Goal: Transaction & Acquisition: Purchase product/service

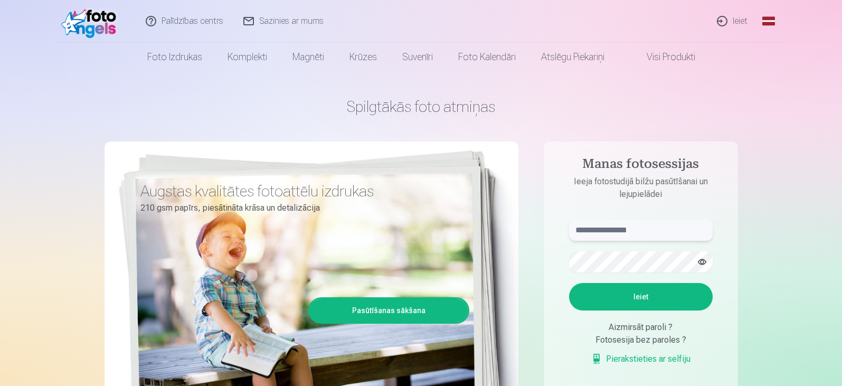
click at [607, 235] on input "text" at bounding box center [641, 230] width 144 height 21
type input "**********"
click at [627, 295] on button "Ieiet" at bounding box center [641, 296] width 144 height 27
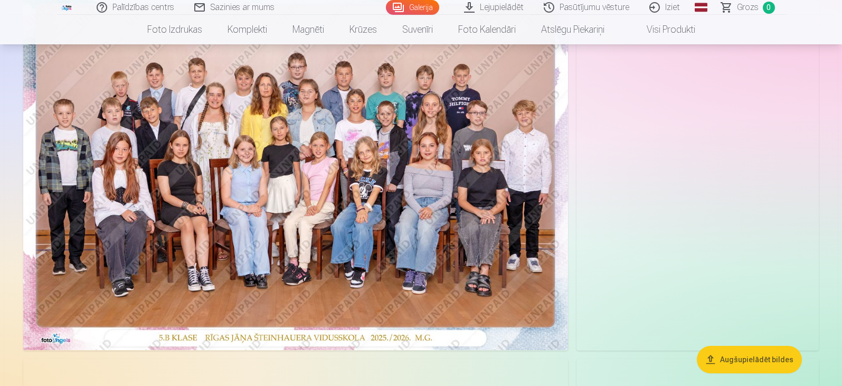
scroll to position [106, 0]
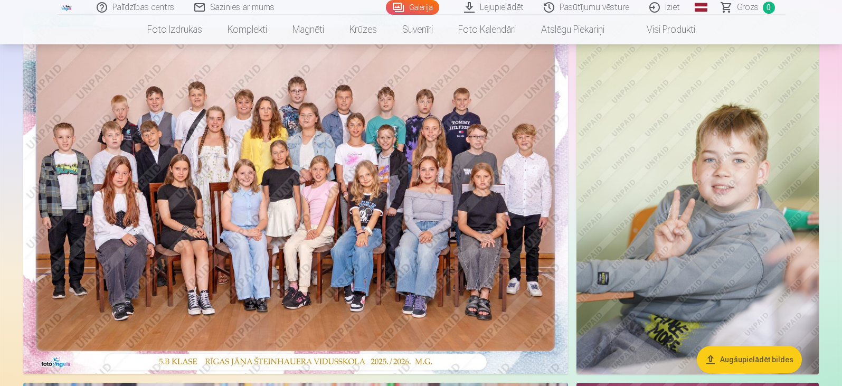
click at [374, 204] on img at bounding box center [295, 192] width 545 height 363
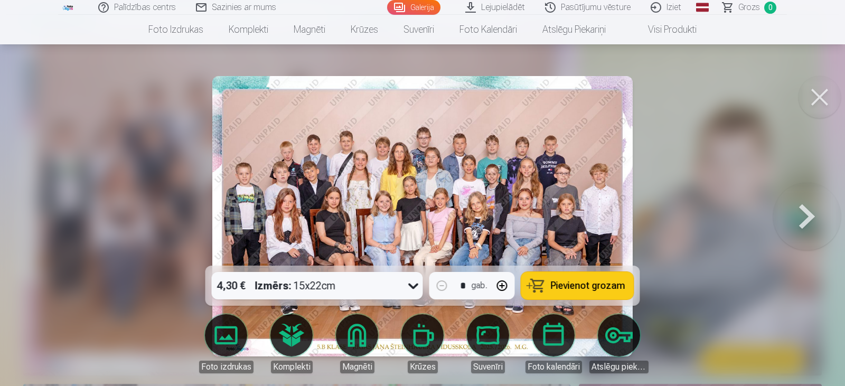
click at [411, 281] on icon at bounding box center [413, 285] width 17 height 17
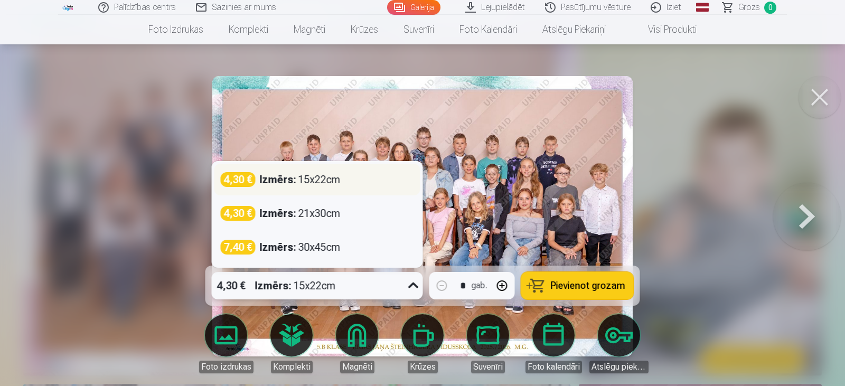
click at [310, 180] on div "Izmērs : 15x22cm" at bounding box center [300, 179] width 81 height 15
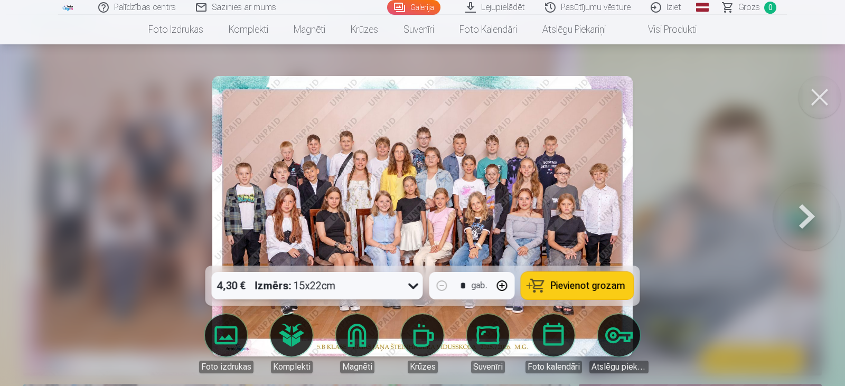
click at [574, 282] on span "Pievienot grozam" at bounding box center [588, 286] width 74 height 10
click at [799, 206] on button at bounding box center [807, 216] width 68 height 78
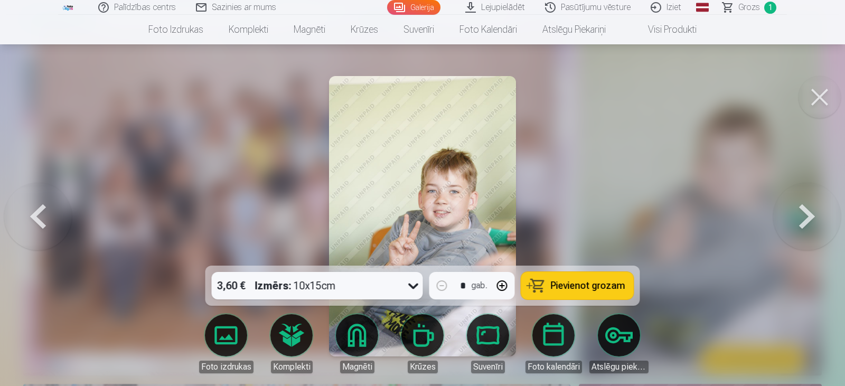
click at [821, 87] on button at bounding box center [819, 97] width 42 height 42
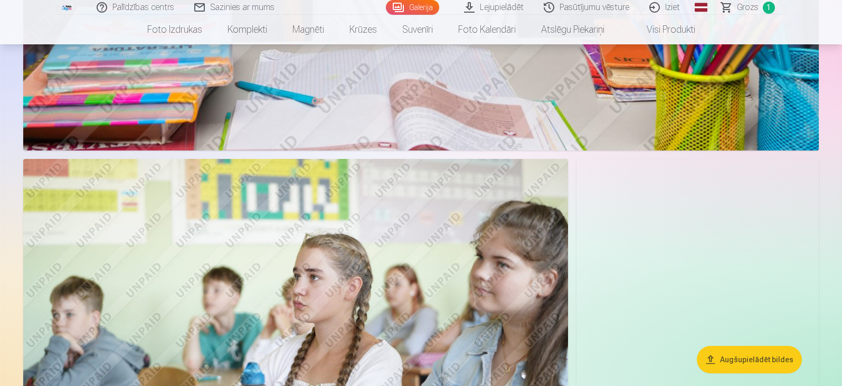
scroll to position [2693, 0]
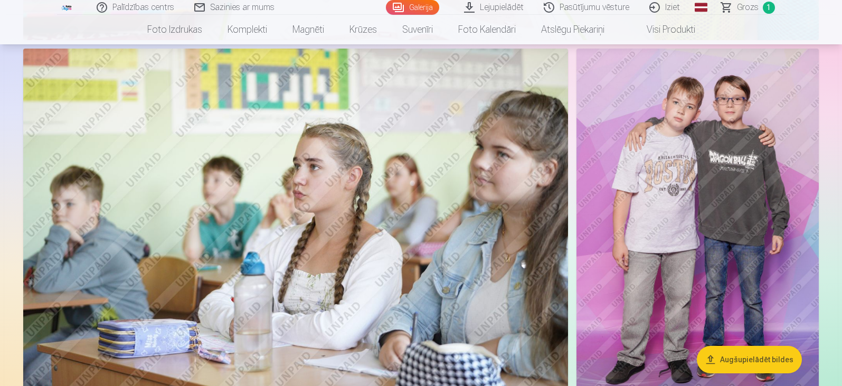
click at [722, 202] on img at bounding box center [698, 230] width 242 height 363
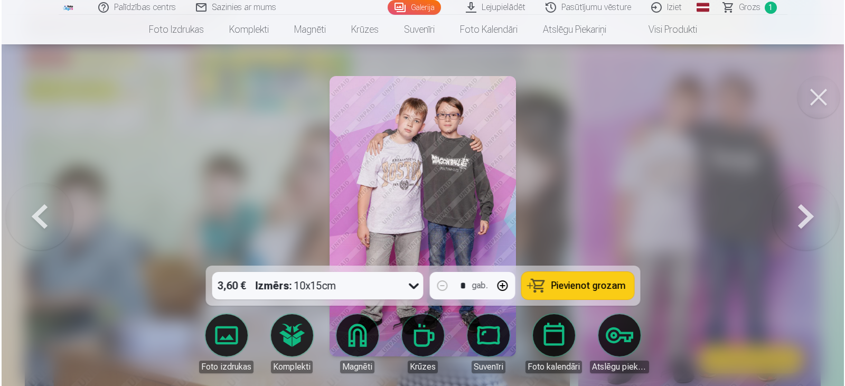
scroll to position [2752, 0]
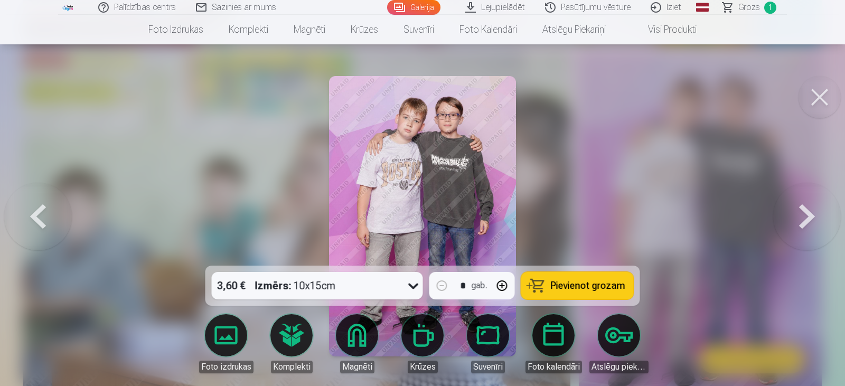
click at [406, 282] on icon at bounding box center [413, 285] width 17 height 17
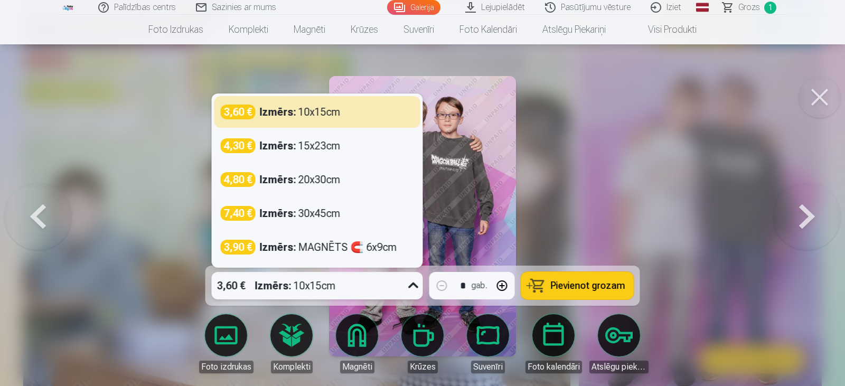
click at [406, 282] on icon at bounding box center [413, 285] width 17 height 17
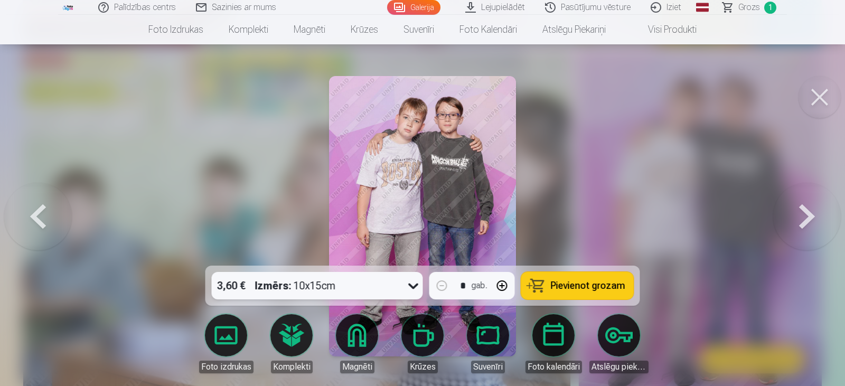
click at [531, 286] on button "Pievienot grozam" at bounding box center [577, 285] width 112 height 27
click at [809, 97] on button at bounding box center [819, 97] width 42 height 42
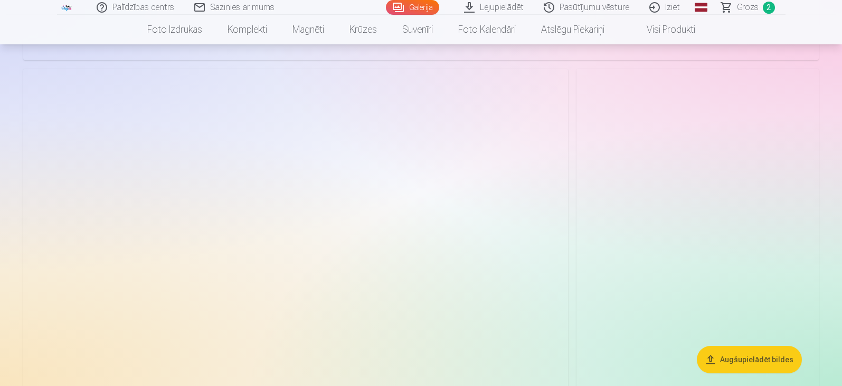
scroll to position [4171, 0]
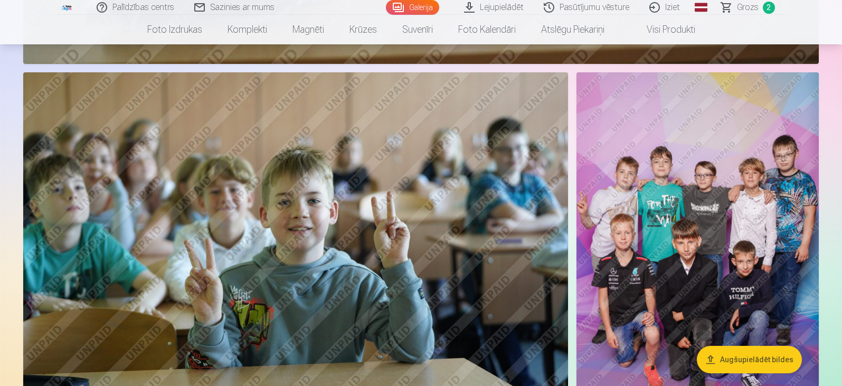
click at [687, 211] on img at bounding box center [698, 253] width 242 height 363
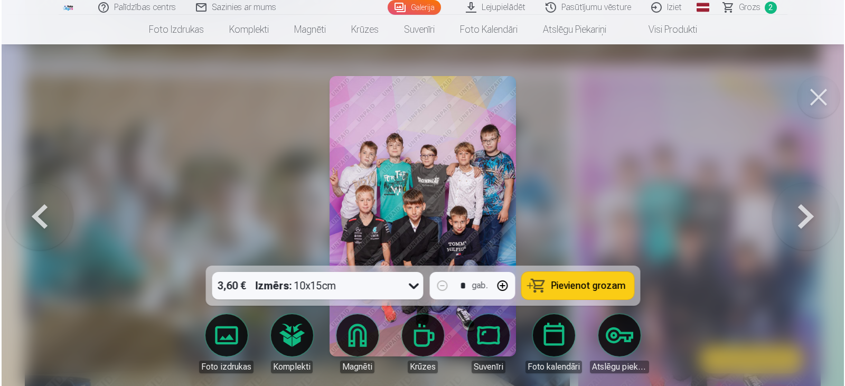
scroll to position [4183, 0]
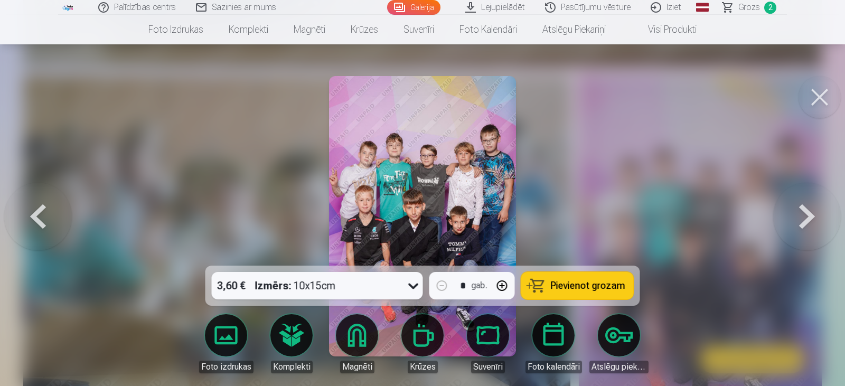
click at [561, 287] on span "Pievienot grozam" at bounding box center [588, 286] width 74 height 10
click at [815, 92] on button at bounding box center [819, 97] width 42 height 42
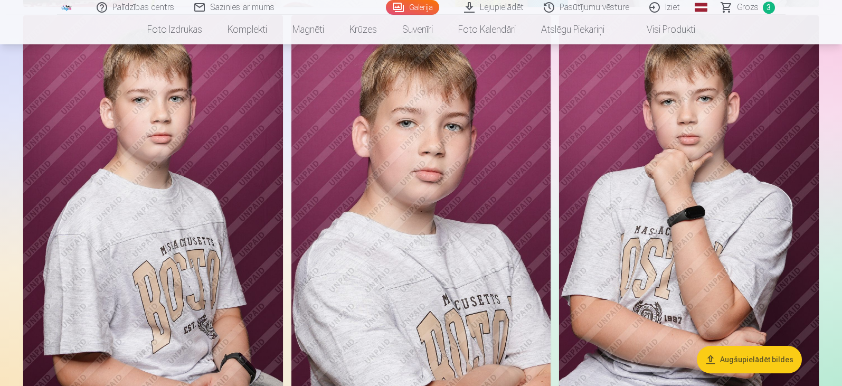
scroll to position [792, 0]
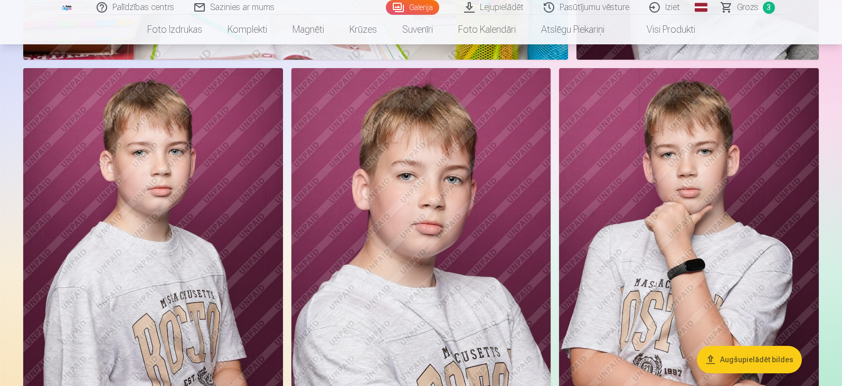
click at [194, 257] on img at bounding box center [153, 263] width 260 height 390
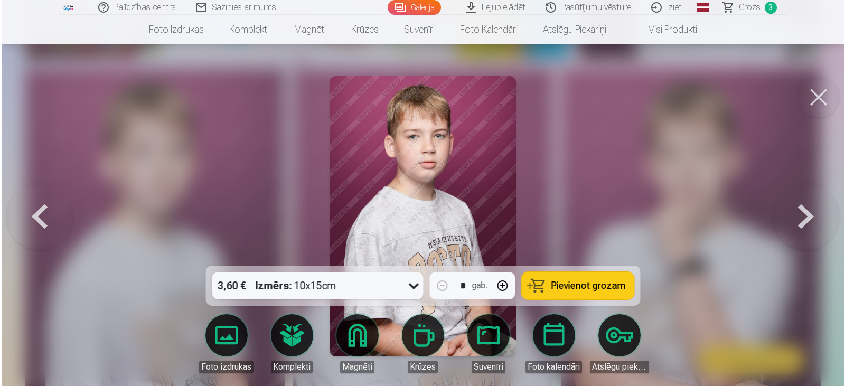
scroll to position [793, 0]
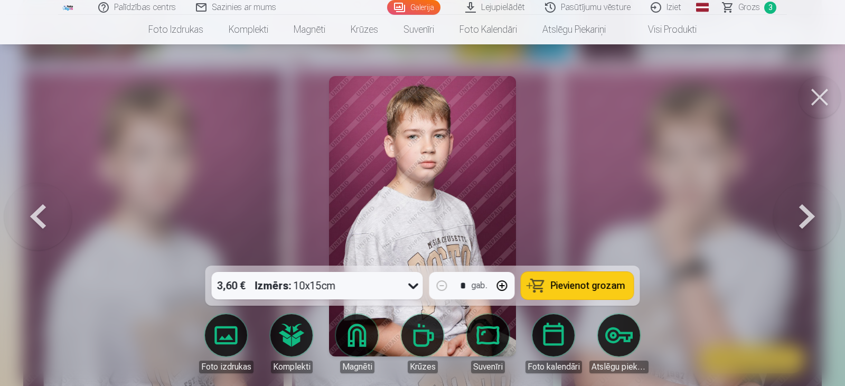
click at [551, 291] on button "Pievienot grozam" at bounding box center [577, 285] width 112 height 27
click at [811, 87] on button at bounding box center [819, 97] width 42 height 42
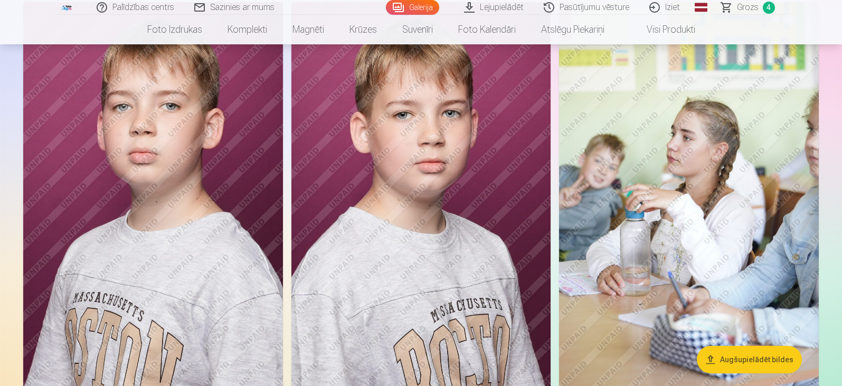
scroll to position [6494, 0]
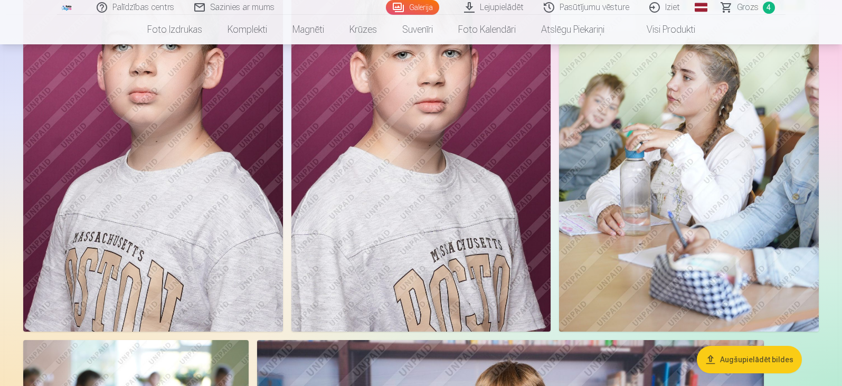
click at [415, 171] on img at bounding box center [421, 137] width 260 height 390
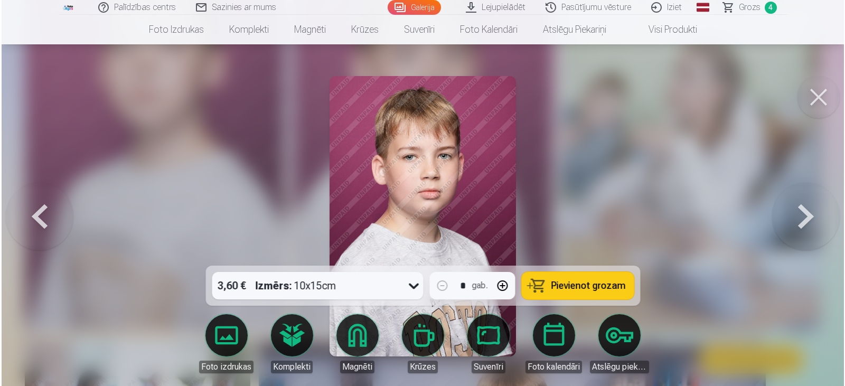
scroll to position [6515, 0]
click at [403, 288] on div "3,60 € Izmērs : 10x15cm" at bounding box center [307, 285] width 191 height 27
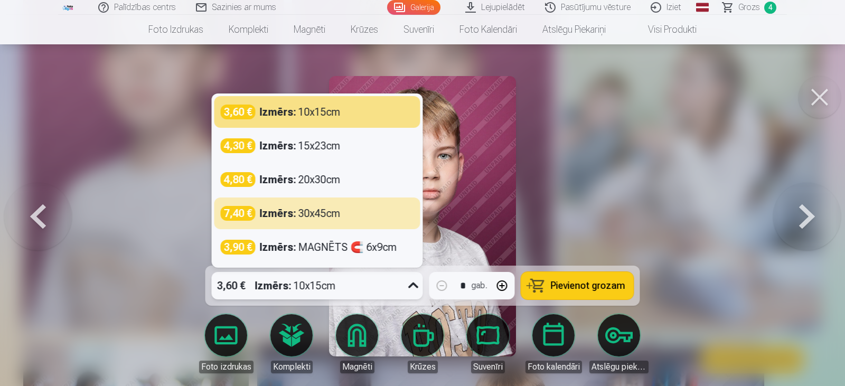
click at [606, 171] on div at bounding box center [422, 193] width 845 height 386
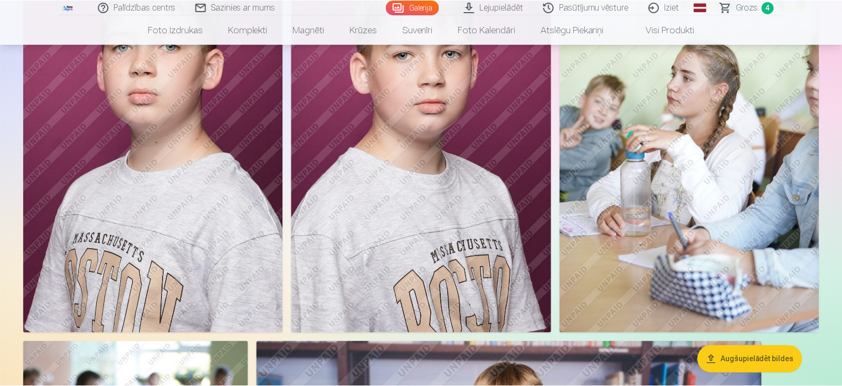
scroll to position [6494, 0]
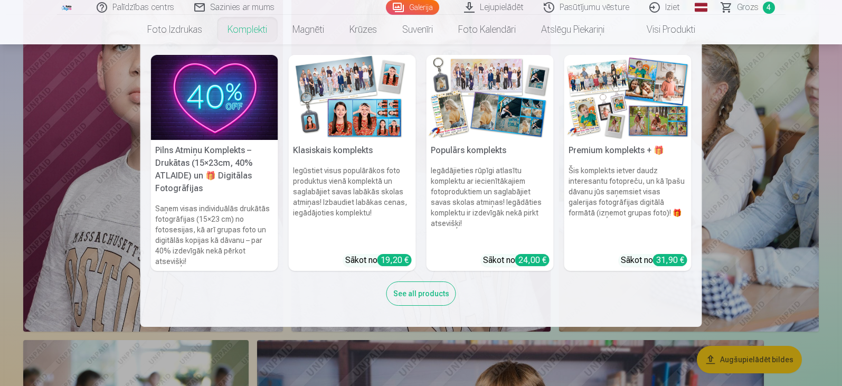
click at [356, 121] on img at bounding box center [352, 97] width 127 height 85
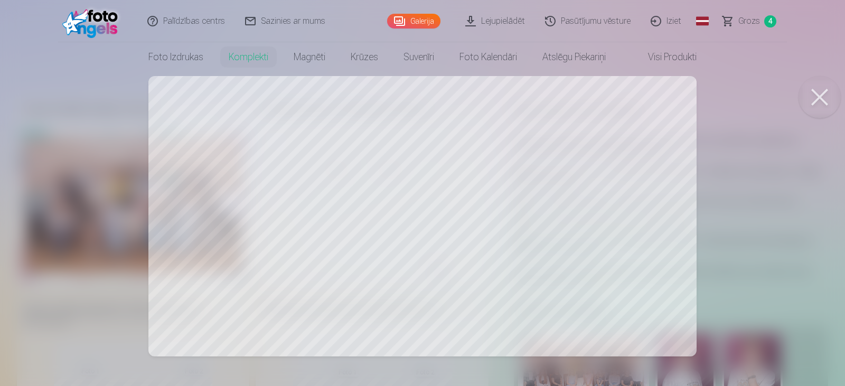
click at [569, 114] on div at bounding box center [422, 193] width 845 height 386
click at [820, 105] on button at bounding box center [819, 97] width 42 height 42
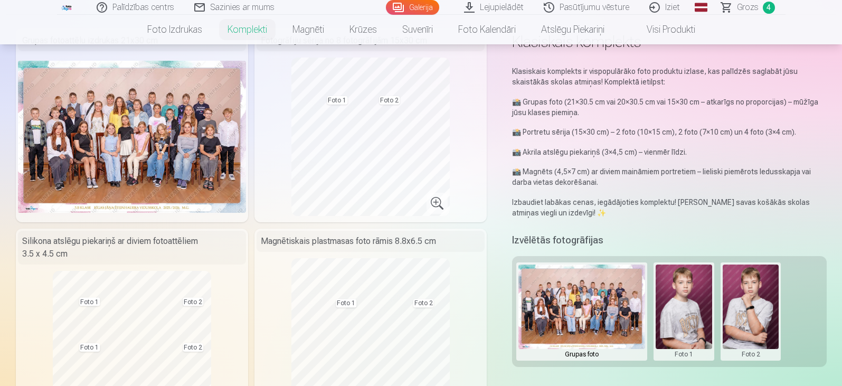
scroll to position [106, 0]
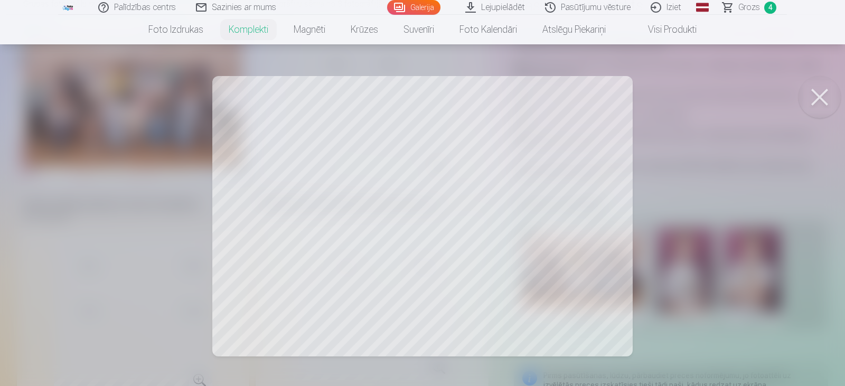
click at [492, 243] on div at bounding box center [422, 193] width 845 height 386
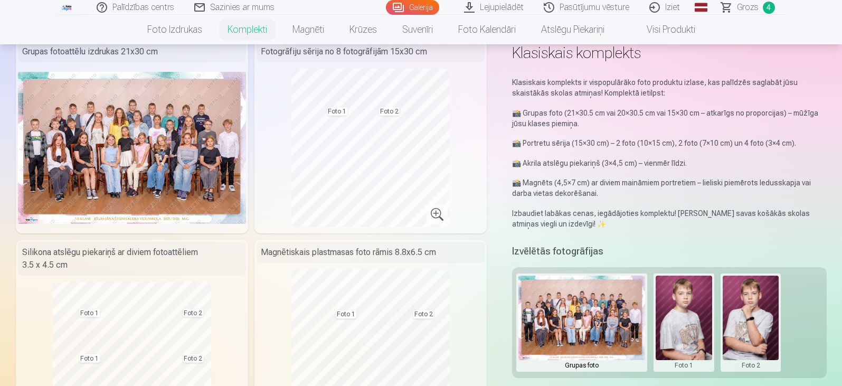
scroll to position [0, 0]
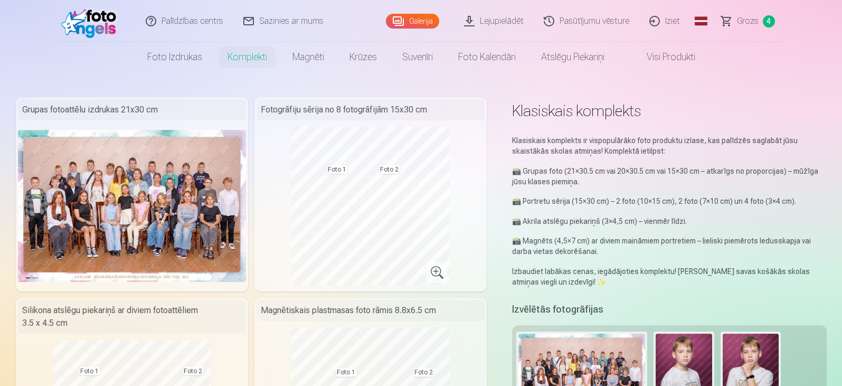
click at [669, 59] on link "Visi produkti" at bounding box center [662, 57] width 91 height 30
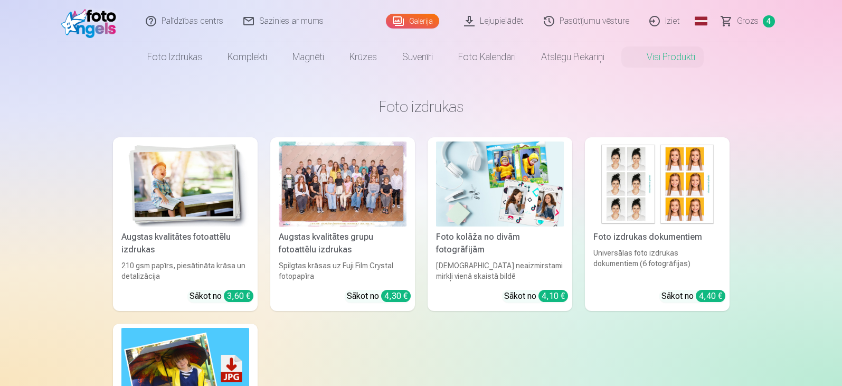
click at [634, 234] on div "Foto izdrukas dokumentiem" at bounding box center [657, 237] width 136 height 13
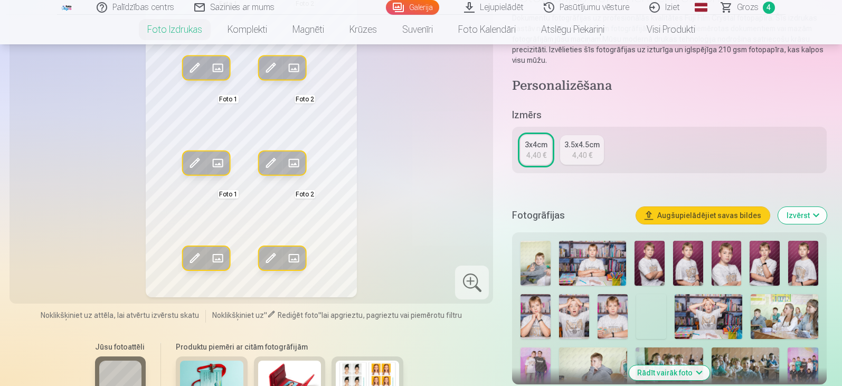
scroll to position [53, 0]
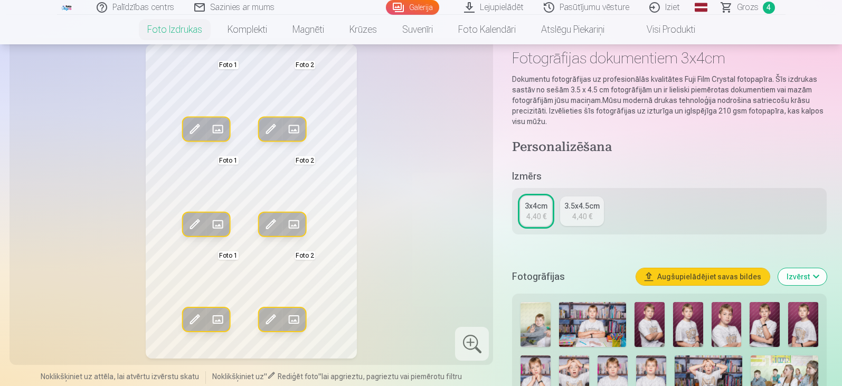
click at [216, 133] on span at bounding box center [217, 129] width 17 height 17
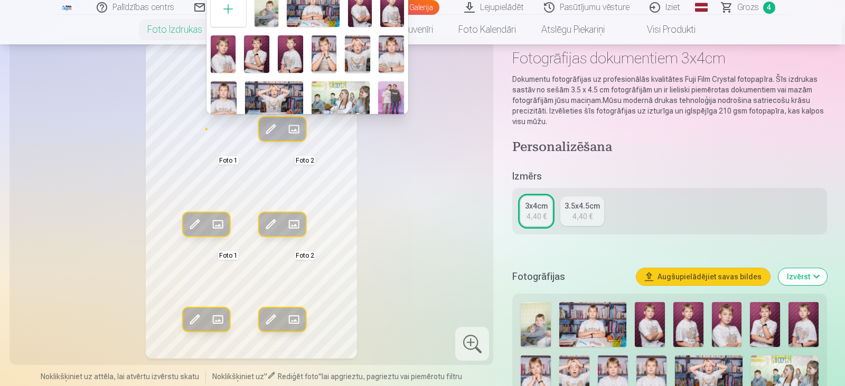
click at [387, 48] on img at bounding box center [391, 54] width 25 height 38
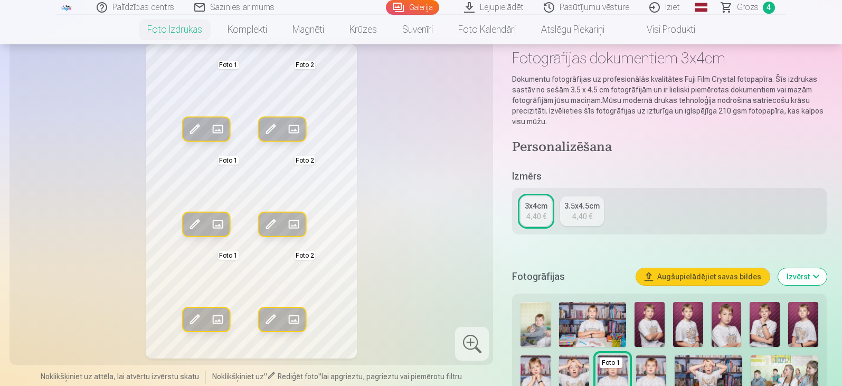
click at [214, 126] on span at bounding box center [217, 129] width 17 height 17
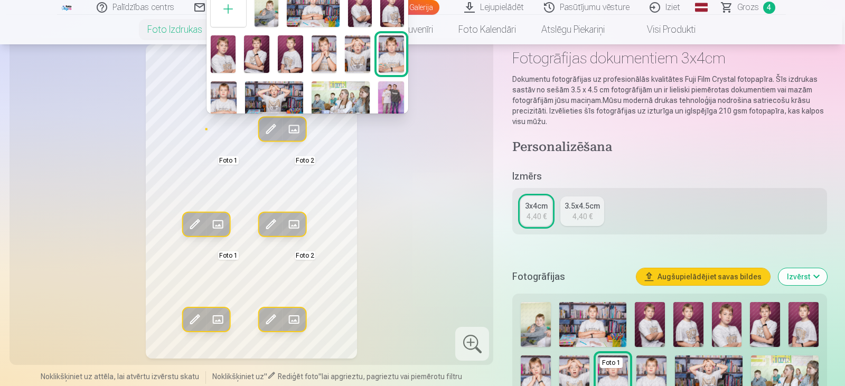
click at [289, 56] on img at bounding box center [290, 54] width 25 height 38
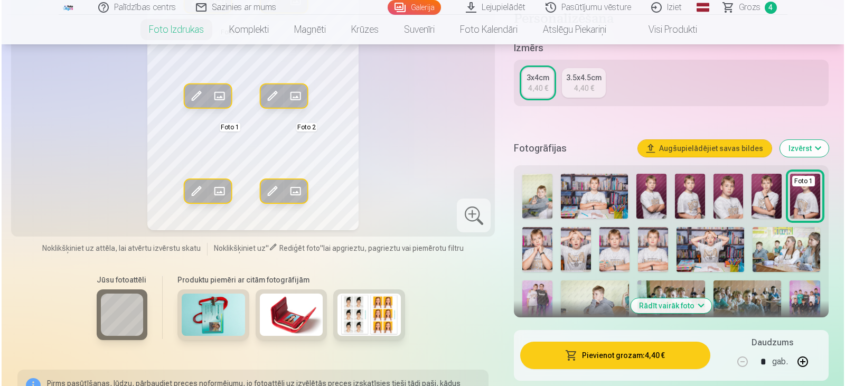
scroll to position [211, 0]
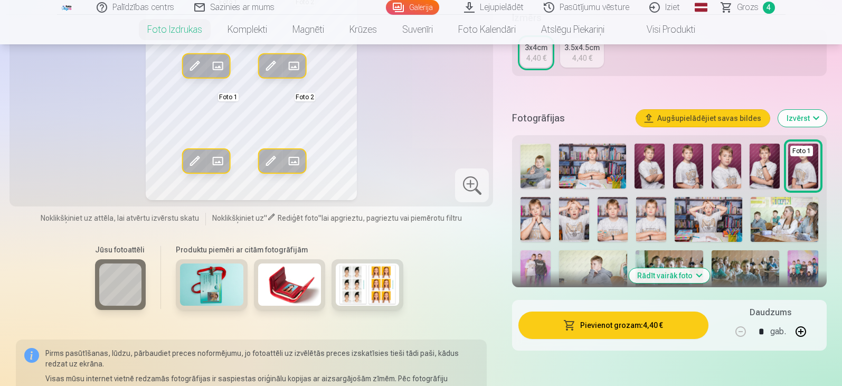
click at [569, 331] on button "Pievienot grozam : 4,40 €" at bounding box center [613, 325] width 190 height 27
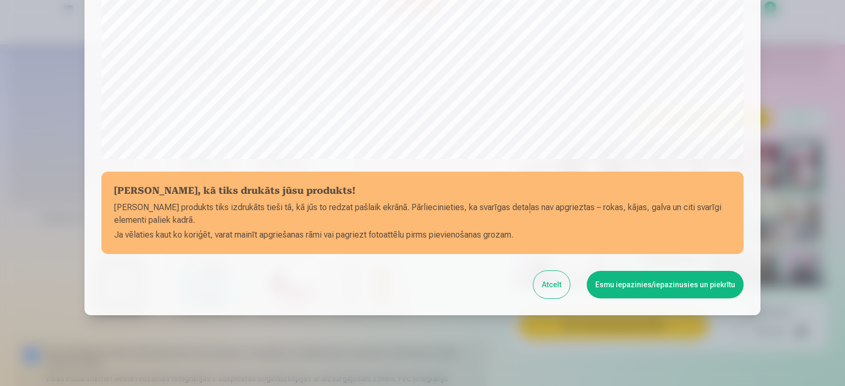
scroll to position [374, 0]
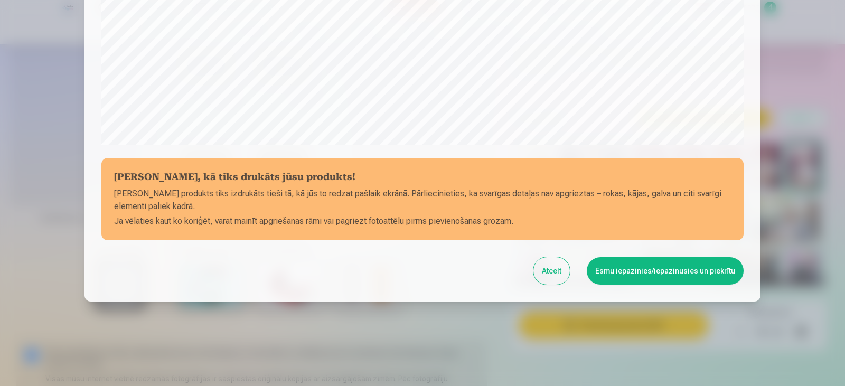
click at [606, 273] on button "Esmu iepazinies/iepazinusies un piekrītu" at bounding box center [665, 270] width 157 height 27
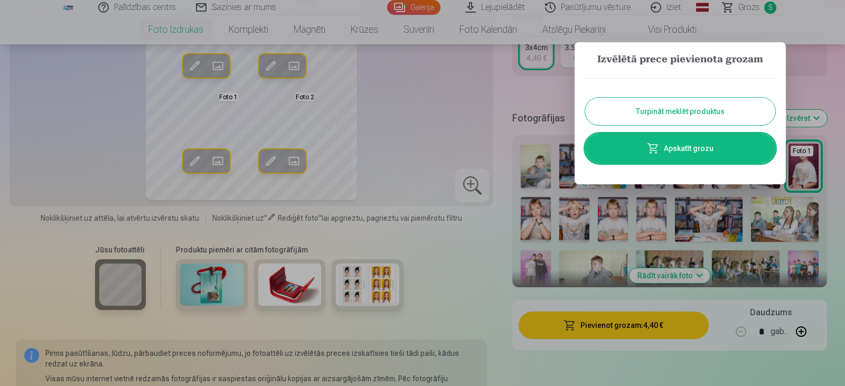
click at [681, 146] on link "Apskatīt grozu" at bounding box center [680, 149] width 190 height 30
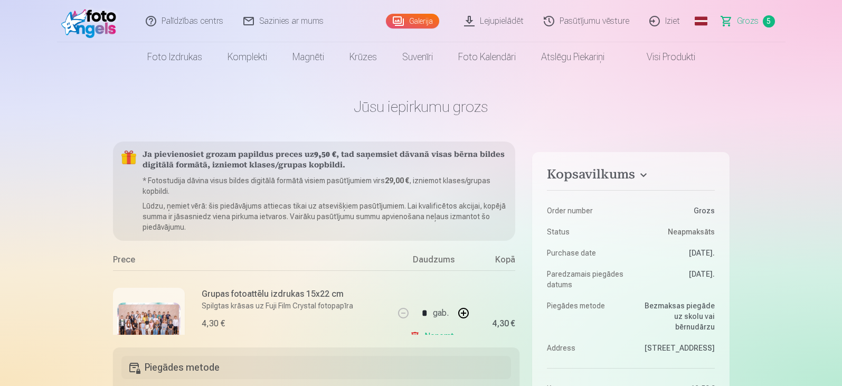
drag, startPoint x: 420, startPoint y: 17, endPoint x: 423, endPoint y: 33, distance: 15.8
click at [420, 17] on link "Galerija" at bounding box center [412, 21] width 53 height 15
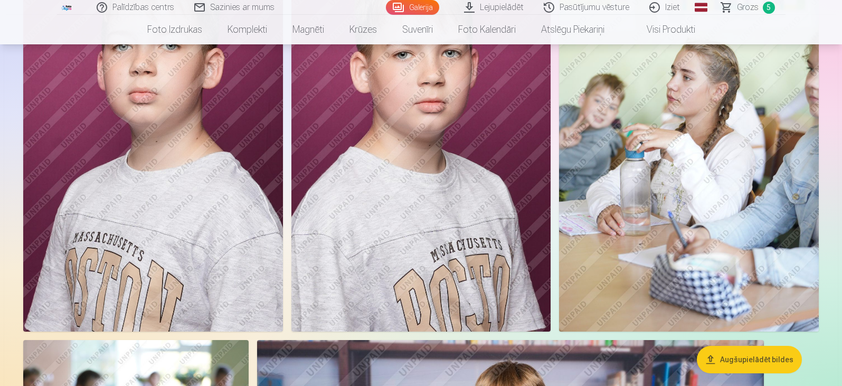
scroll to position [6441, 0]
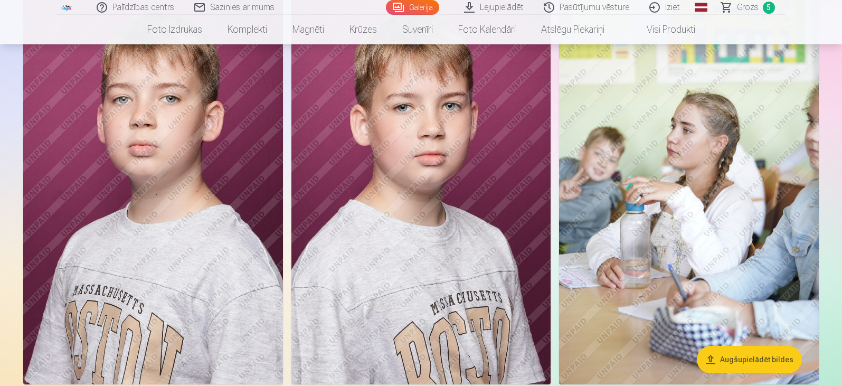
click at [430, 225] on img at bounding box center [421, 190] width 260 height 390
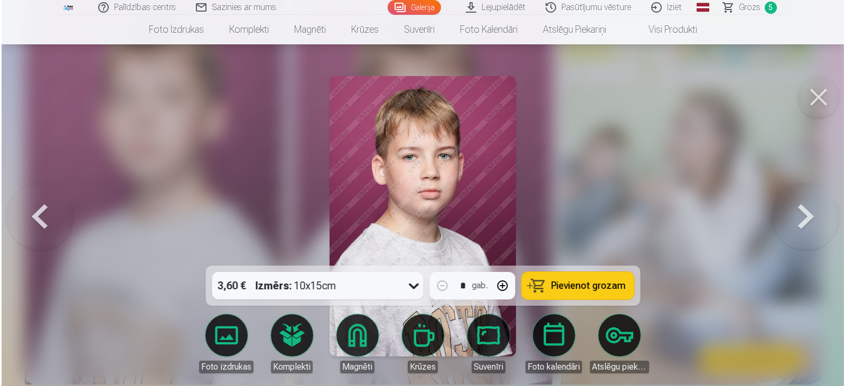
scroll to position [6462, 0]
click at [574, 286] on span "Pievienot grozam" at bounding box center [588, 286] width 74 height 10
click at [753, 7] on span "Grozs" at bounding box center [749, 7] width 22 height 13
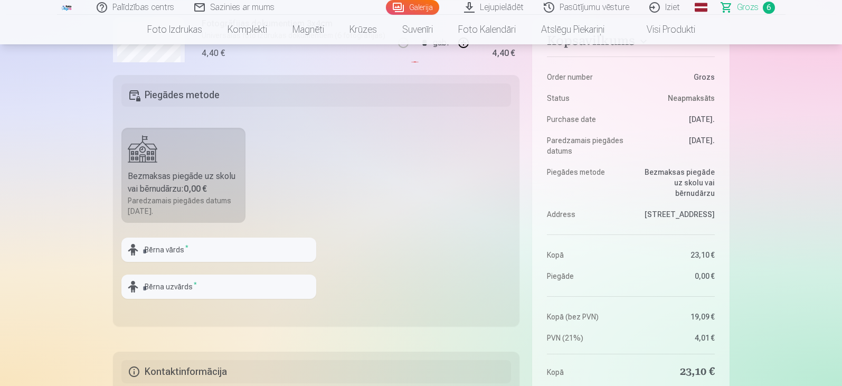
scroll to position [211, 0]
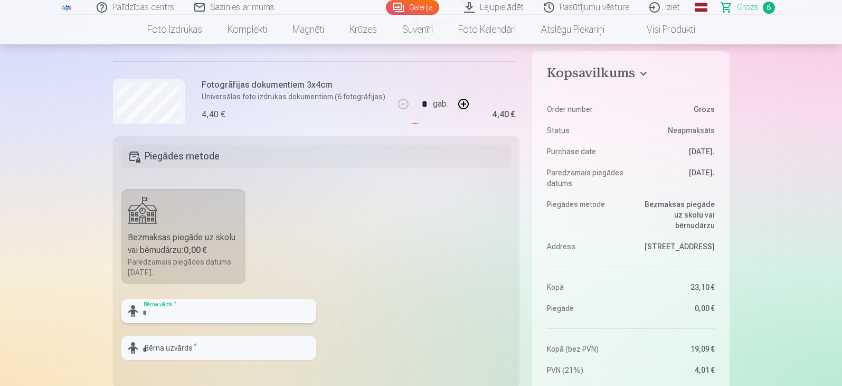
click at [224, 310] on input "text" at bounding box center [218, 311] width 195 height 24
type input "*"
type input "*********"
click at [207, 355] on input "text" at bounding box center [218, 348] width 195 height 24
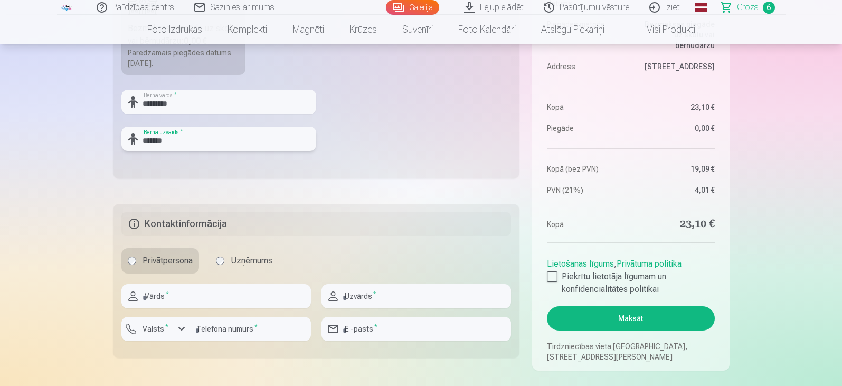
scroll to position [422, 0]
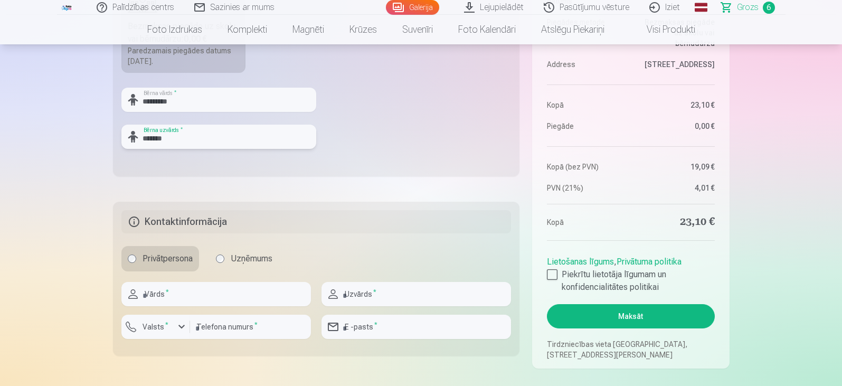
type input "*******"
click at [214, 298] on input "text" at bounding box center [216, 294] width 190 height 24
type input "*****"
click at [403, 298] on input "text" at bounding box center [417, 294] width 190 height 24
type input "*******"
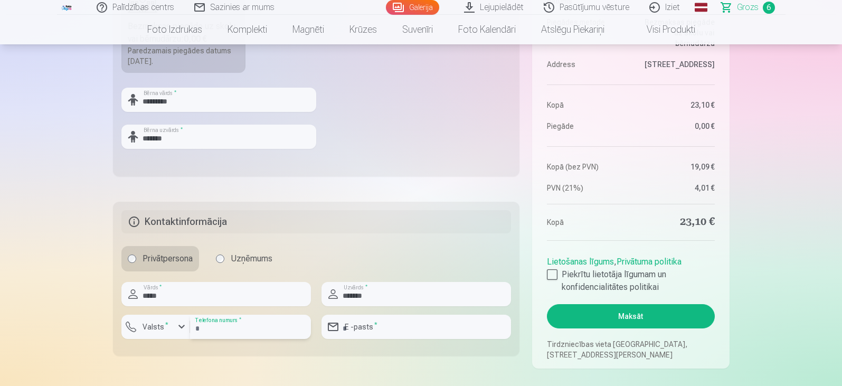
click at [242, 333] on input "number" at bounding box center [250, 327] width 121 height 24
type input "********"
click at [384, 334] on input "email" at bounding box center [417, 327] width 190 height 24
type input "**********"
click at [474, 266] on div "Privātpersona Uzņēmums" at bounding box center [316, 258] width 390 height 25
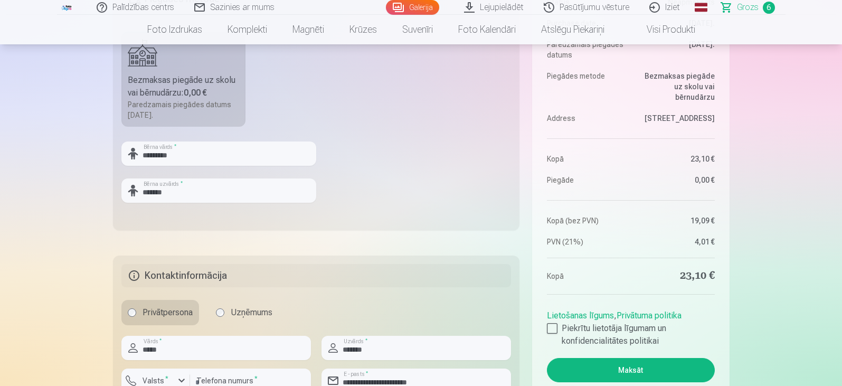
scroll to position [370, 0]
click at [555, 327] on div at bounding box center [552, 327] width 11 height 11
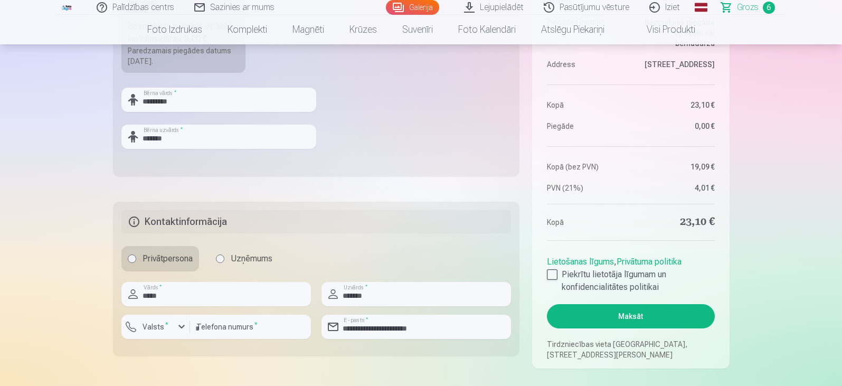
click at [620, 324] on button "Maksāt" at bounding box center [630, 316] width 167 height 24
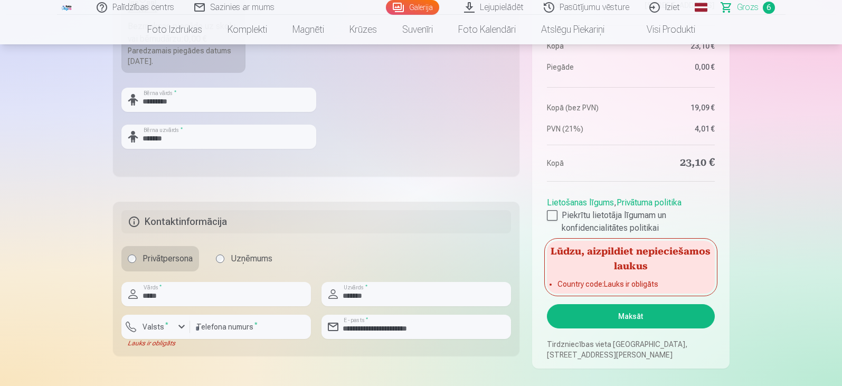
click at [618, 281] on li "Country code : Lauks ir obligāts" at bounding box center [631, 284] width 146 height 11
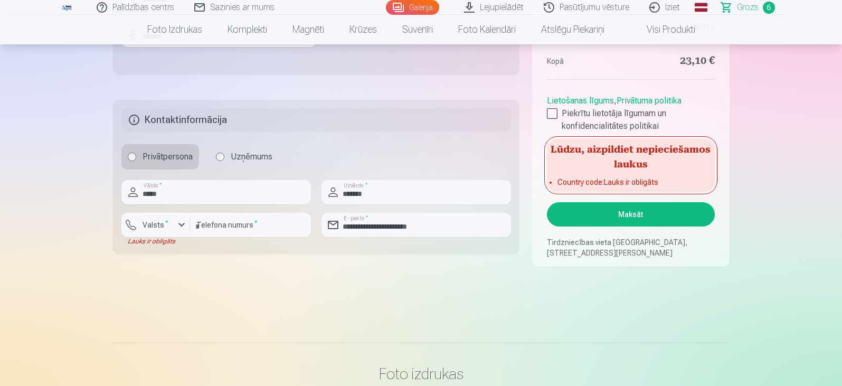
scroll to position [528, 0]
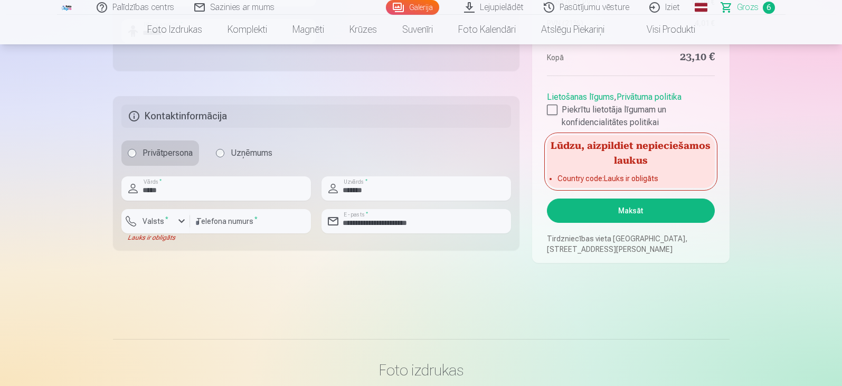
click at [587, 170] on div "Lūdzu, aizpildiet nepieciešamos laukus Country code : Lauks ir obligāts" at bounding box center [630, 161] width 167 height 53
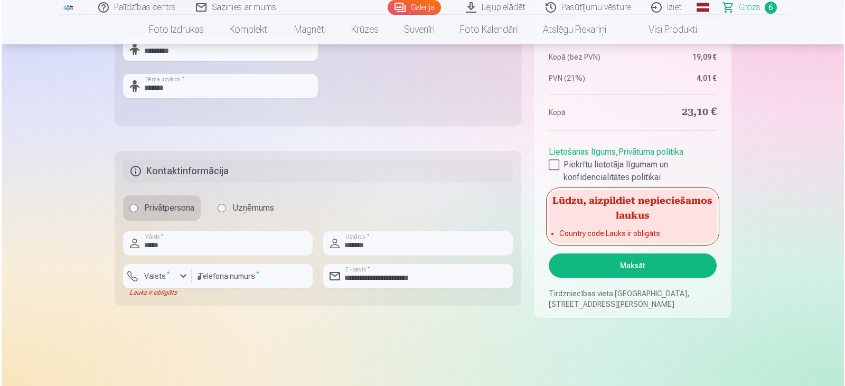
scroll to position [475, 0]
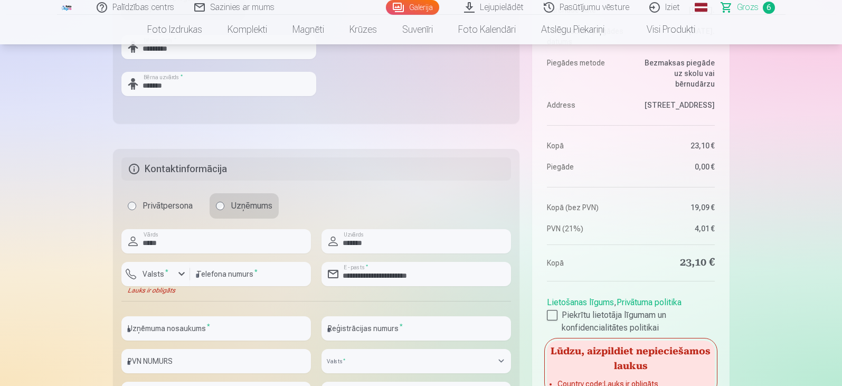
click at [156, 203] on label "Privātpersona" at bounding box center [160, 205] width 78 height 25
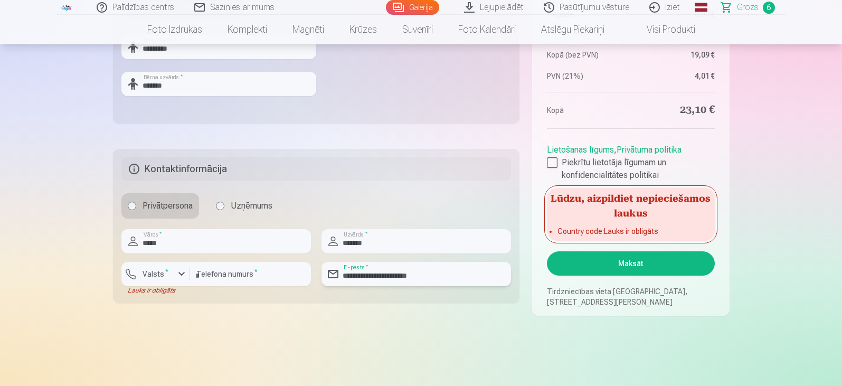
click at [423, 277] on input "**********" at bounding box center [417, 274] width 190 height 24
click at [452, 273] on input "**********" at bounding box center [417, 274] width 190 height 24
click at [171, 270] on div "button" at bounding box center [159, 275] width 32 height 11
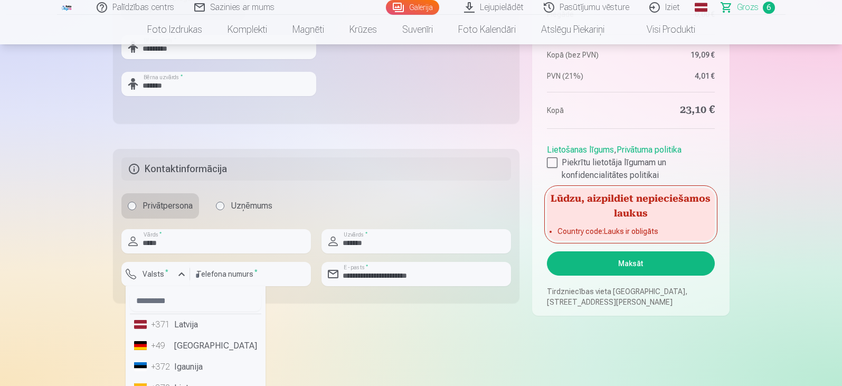
click at [179, 326] on li "+371 Latvija" at bounding box center [195, 324] width 131 height 21
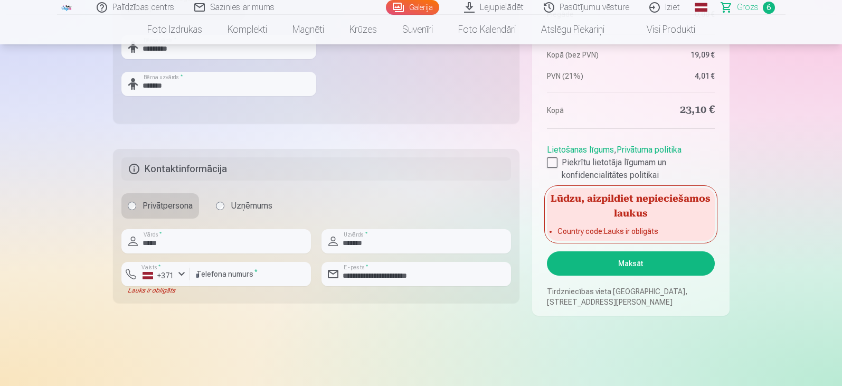
click at [604, 268] on button "Maksāt" at bounding box center [630, 263] width 167 height 24
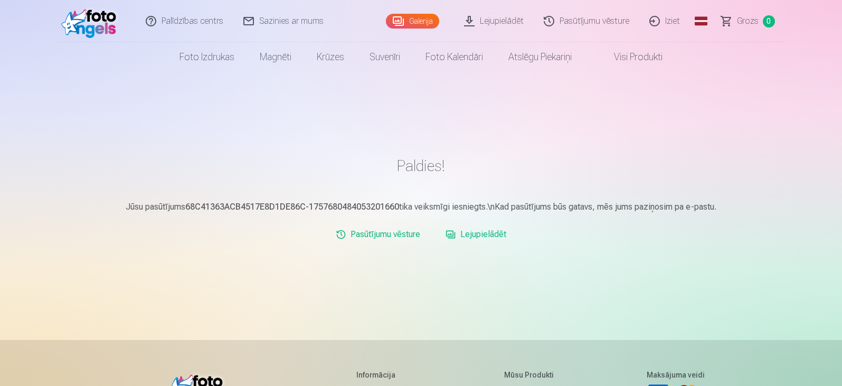
click at [479, 237] on link "Lejupielādēt" at bounding box center [475, 234] width 69 height 21
